Goal: Transaction & Acquisition: Purchase product/service

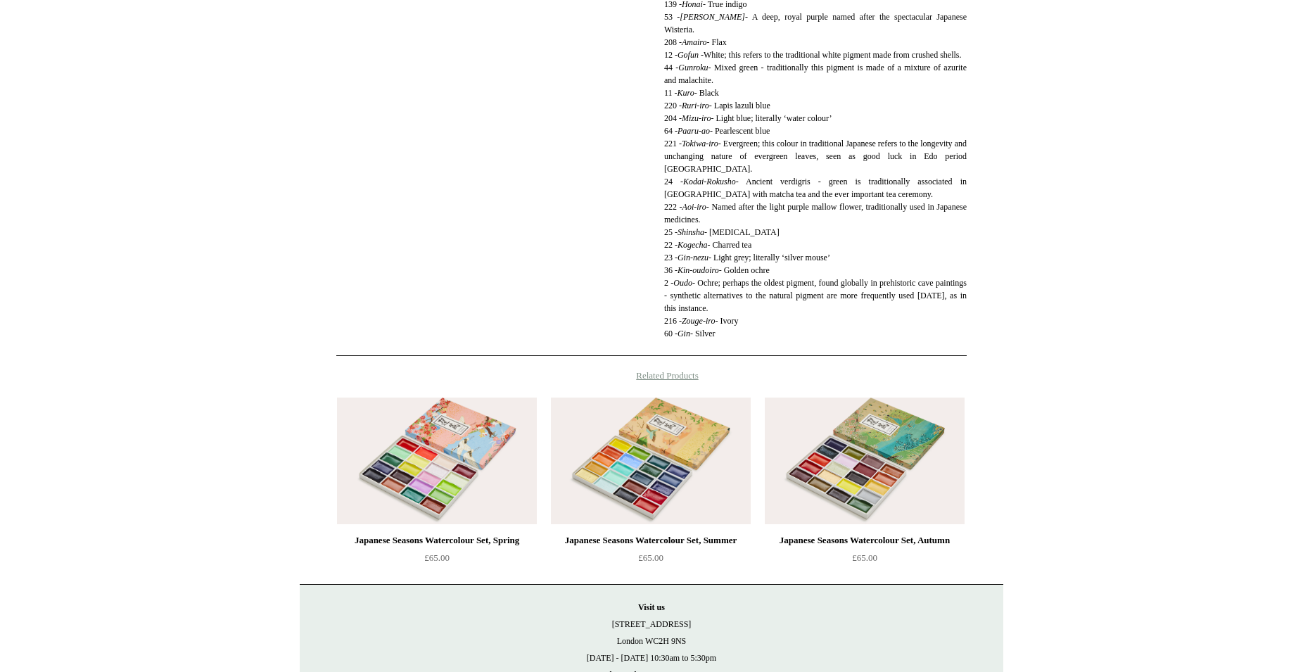
scroll to position [1151, 0]
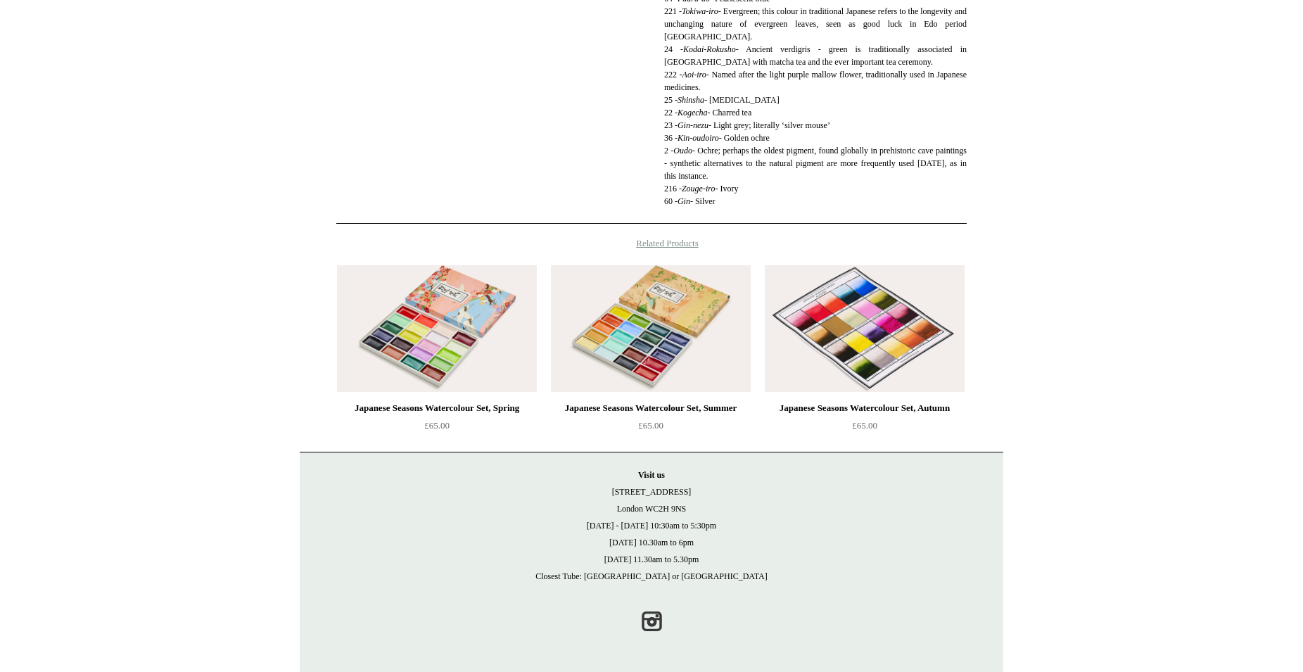
click at [859, 338] on img at bounding box center [865, 328] width 200 height 127
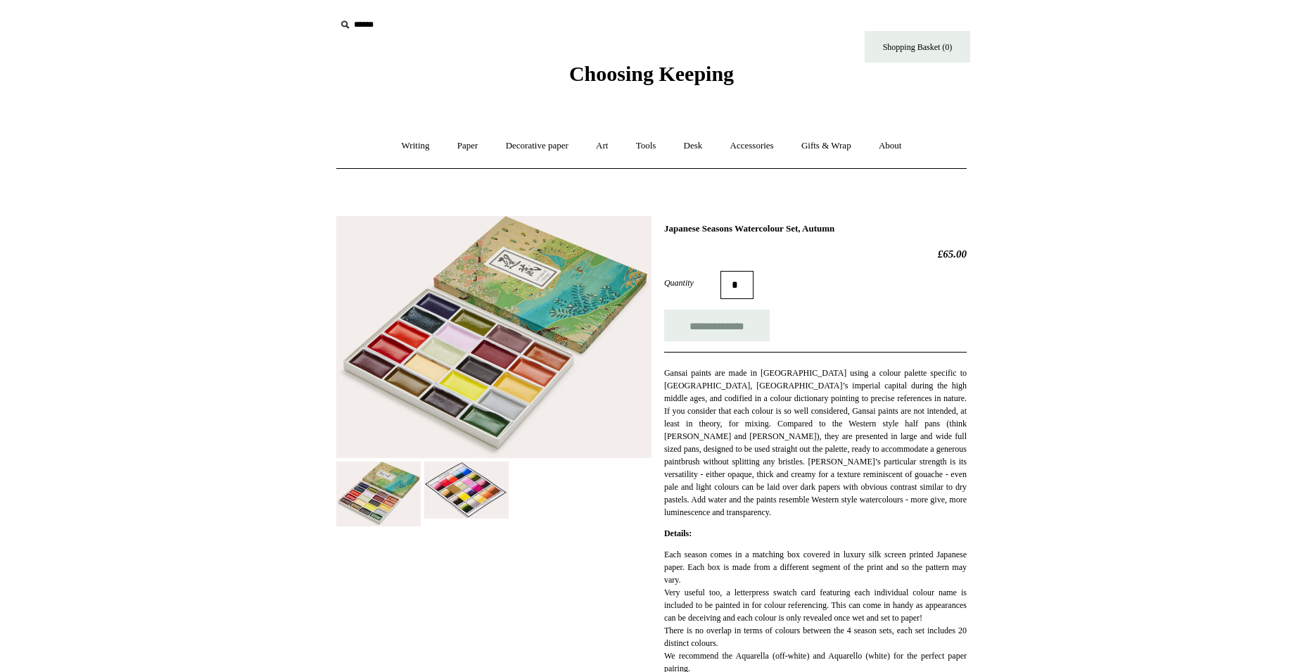
click at [487, 355] on img at bounding box center [493, 337] width 315 height 242
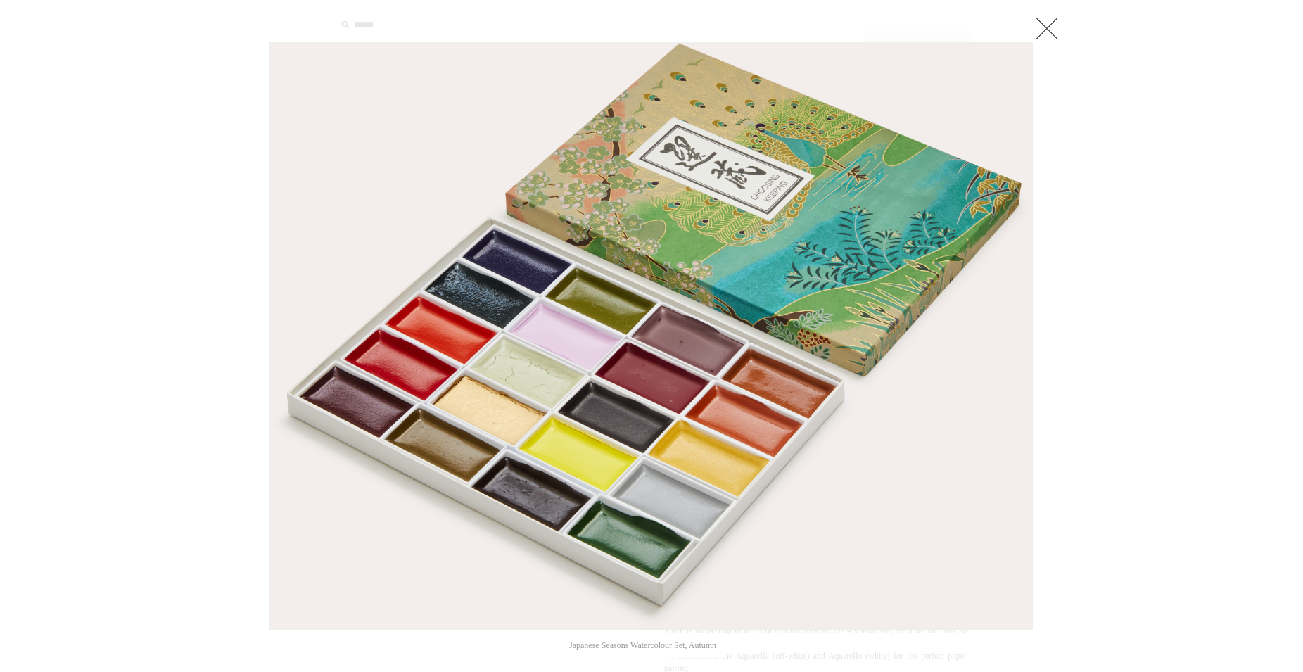
click at [1052, 30] on link at bounding box center [1046, 28] width 28 height 28
